Goal: Task Accomplishment & Management: Use online tool/utility

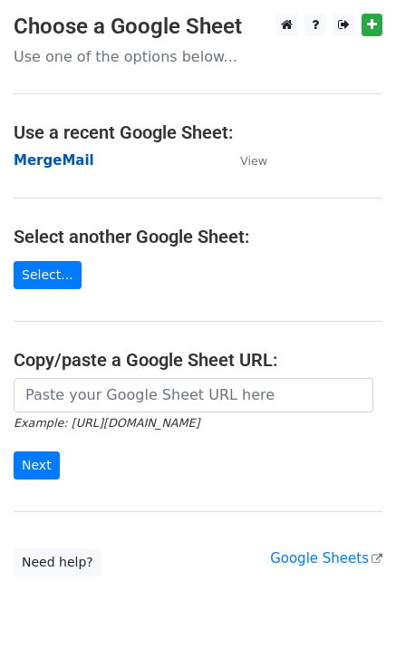
click at [63, 163] on strong "MergeMail" at bounding box center [54, 160] width 81 height 16
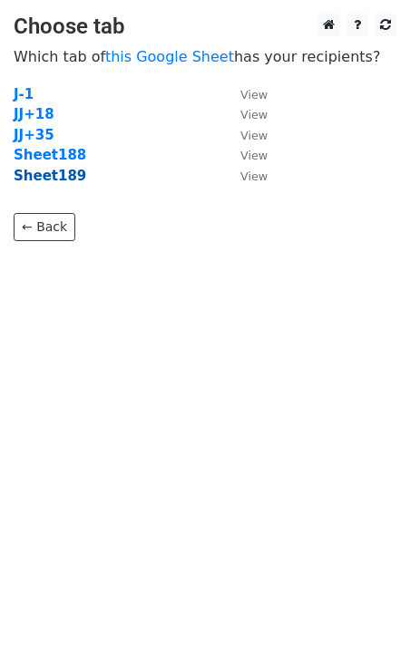
click at [49, 179] on strong "Sheet189" at bounding box center [50, 176] width 73 height 16
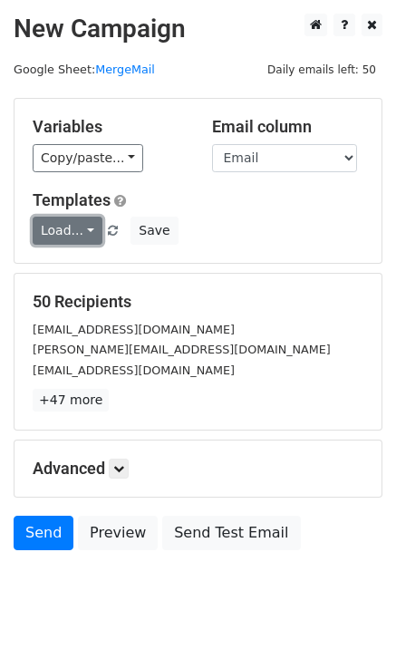
click at [54, 235] on link "Load..." at bounding box center [68, 231] width 70 height 28
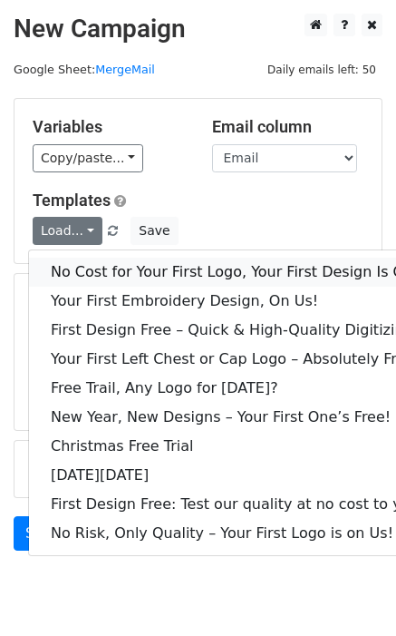
click at [93, 268] on link "No Cost for Your First Logo, Your First Design Is On Us!" at bounding box center [246, 271] width 435 height 29
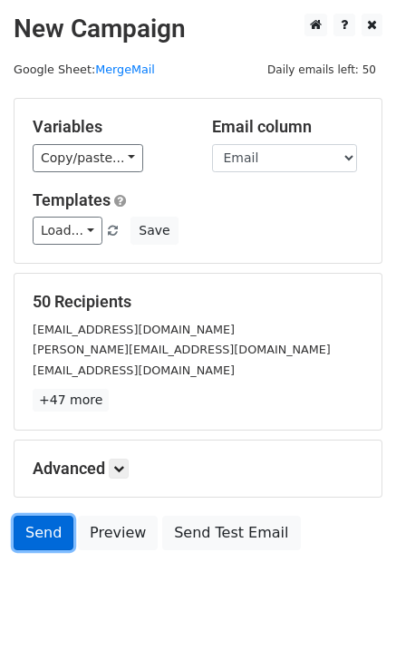
click at [55, 538] on link "Send" at bounding box center [44, 533] width 60 height 34
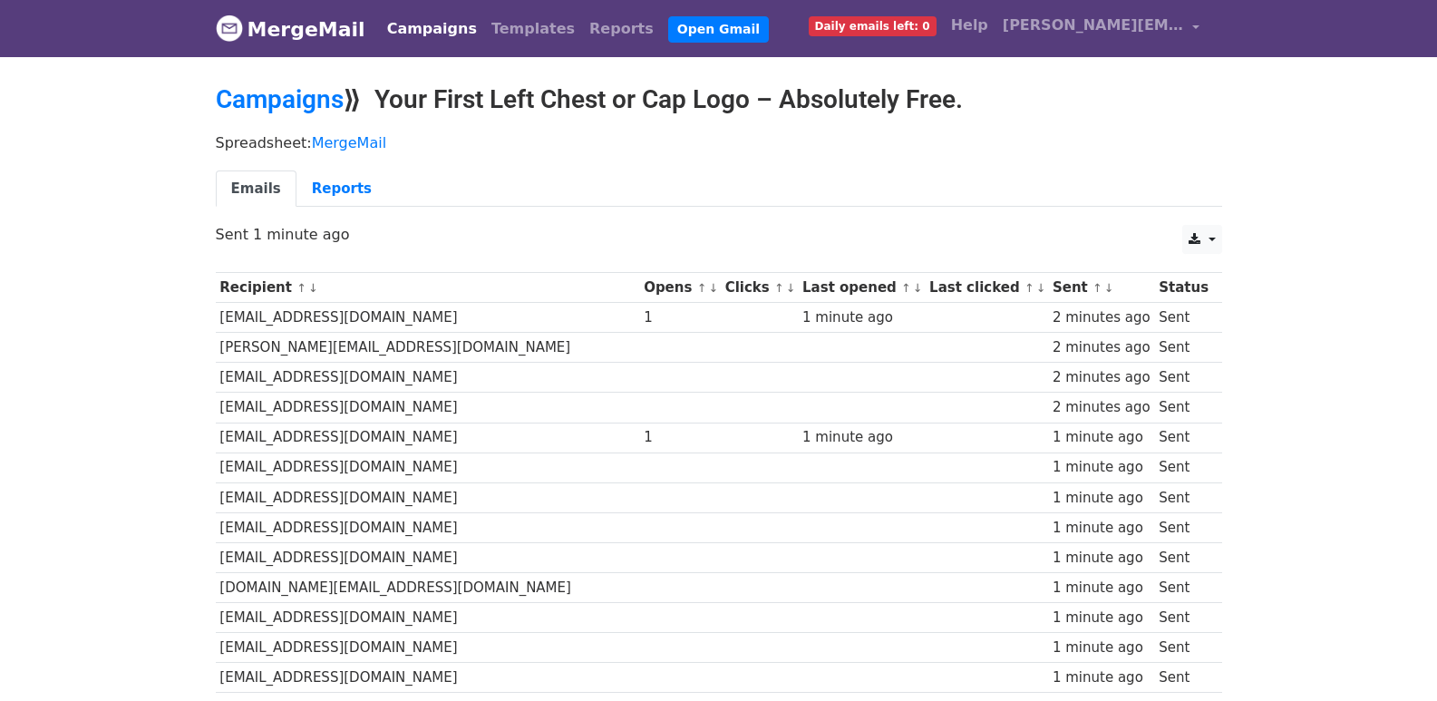
scroll to position [1208, 0]
